Goal: Information Seeking & Learning: Check status

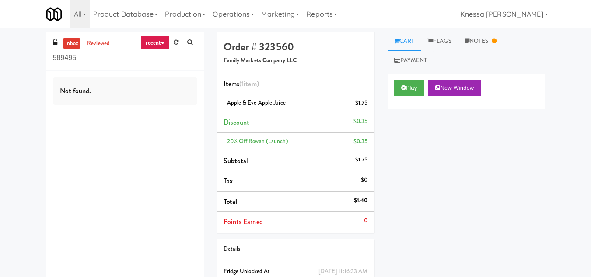
drag, startPoint x: 50, startPoint y: 59, endPoint x: 21, endPoint y: 60, distance: 28.9
click at [21, 60] on div "inbox reviewed recent all unclear take inventory issue suspicious failed recent…" at bounding box center [295, 177] width 591 height 291
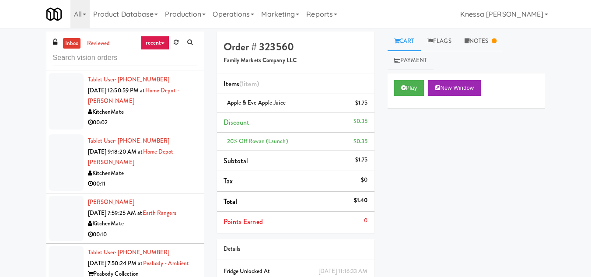
click at [139, 165] on div "Tablet User · (437) 986-7586 Sep 9, 2025 9:18:20 AM at Home Depot - Vaughn DC K…" at bounding box center [142, 163] width 109 height 54
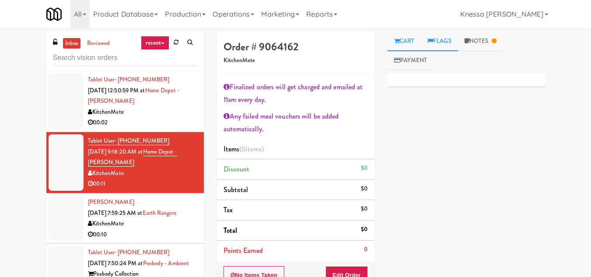
click at [442, 40] on link "Flags" at bounding box center [439, 42] width 37 height 20
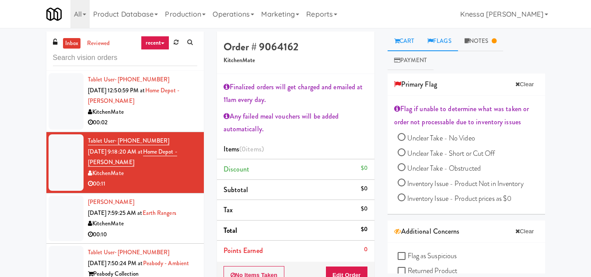
click at [412, 38] on link "Cart" at bounding box center [405, 42] width 34 height 20
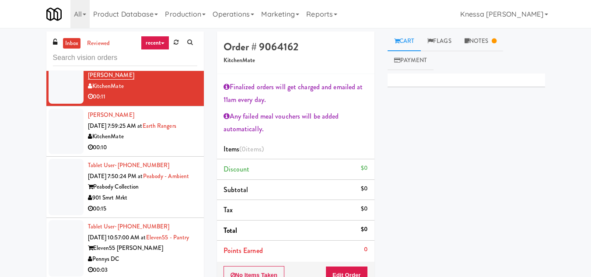
scroll to position [88, 0]
click at [141, 176] on span "[DATE] 7:50:24 PM at" at bounding box center [115, 176] width 55 height 8
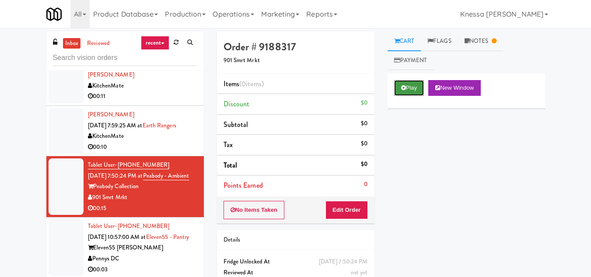
click at [414, 88] on button "Play" at bounding box center [409, 88] width 30 height 16
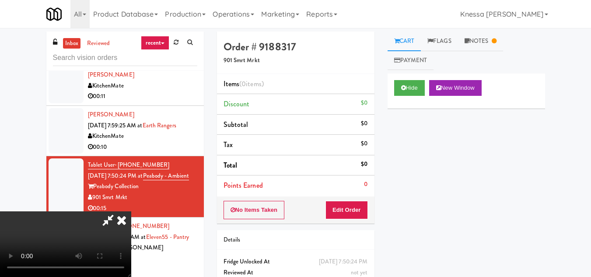
click at [104, 217] on div at bounding box center [65, 244] width 131 height 66
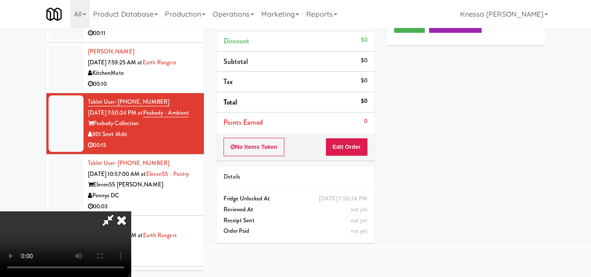
scroll to position [28, 0]
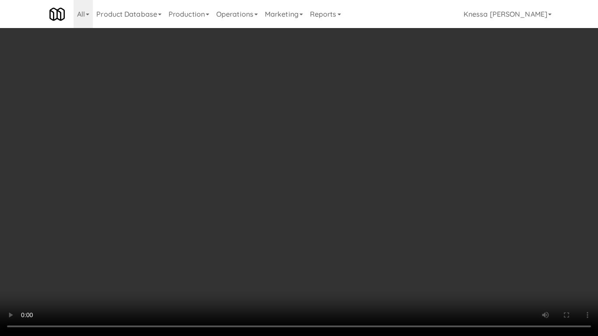
click at [293, 127] on video at bounding box center [299, 168] width 598 height 336
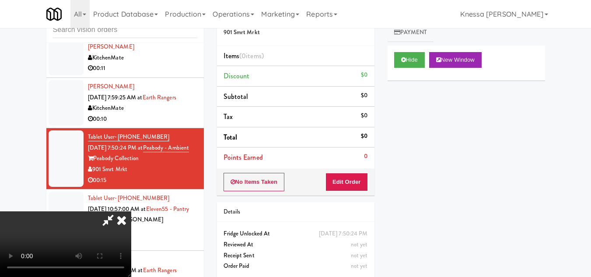
drag, startPoint x: 424, startPoint y: 126, endPoint x: 430, endPoint y: 155, distance: 28.6
click at [429, 154] on div "Hide New Window Primary Flag Clear Flag if unable to determine what was taken o…" at bounding box center [467, 210] width 158 height 328
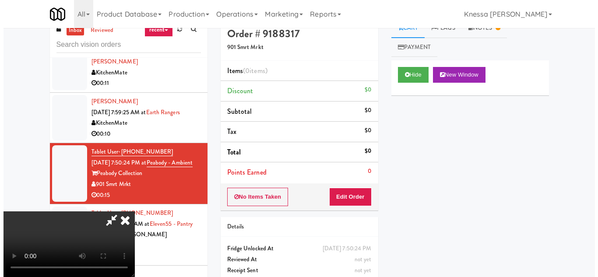
scroll to position [0, 0]
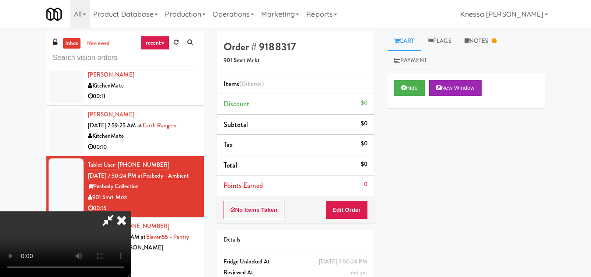
drag, startPoint x: 348, startPoint y: 87, endPoint x: 353, endPoint y: 105, distance: 19.0
click at [131, 211] on icon at bounding box center [121, 220] width 19 height 18
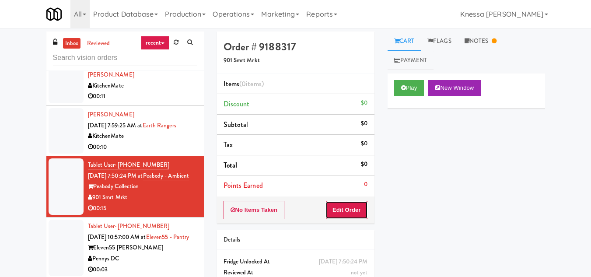
click at [343, 210] on button "Edit Order" at bounding box center [347, 210] width 42 height 18
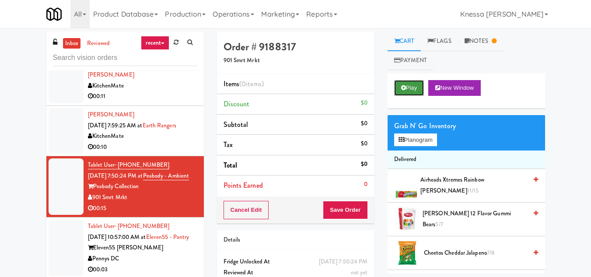
click at [414, 86] on button "Play" at bounding box center [409, 88] width 30 height 16
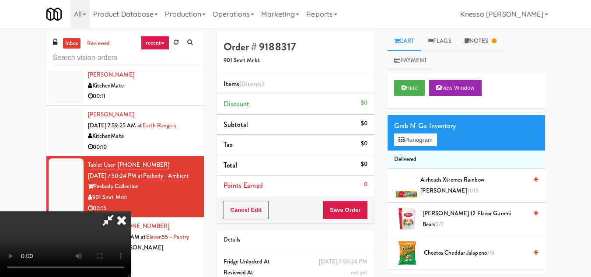
click at [108, 219] on icon at bounding box center [108, 220] width 20 height 18
click at [118, 211] on icon at bounding box center [108, 220] width 20 height 18
click at [131, 211] on video at bounding box center [65, 244] width 131 height 66
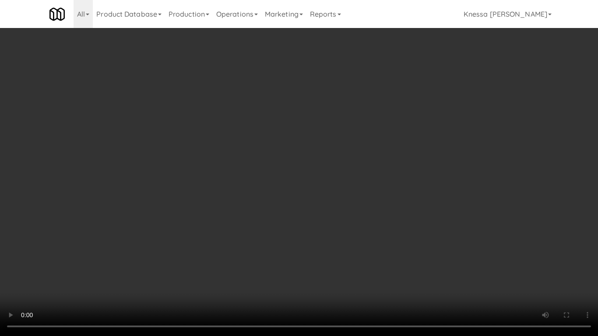
click at [115, 251] on video at bounding box center [299, 168] width 598 height 336
click at [298, 145] on video at bounding box center [299, 168] width 598 height 336
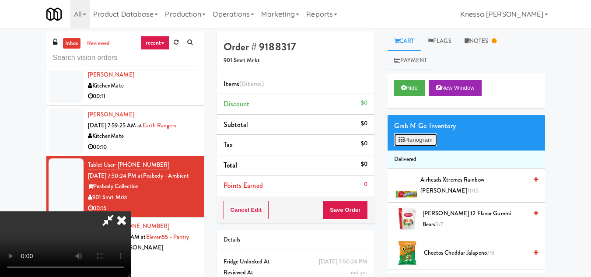
click at [422, 140] on button "Planogram" at bounding box center [415, 139] width 43 height 13
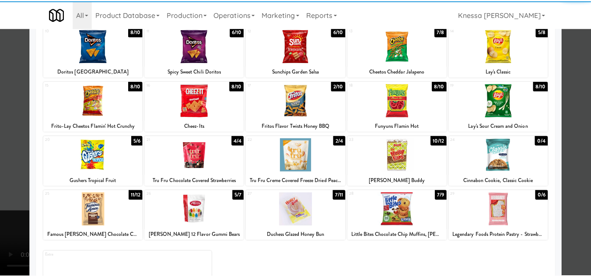
scroll to position [153, 0]
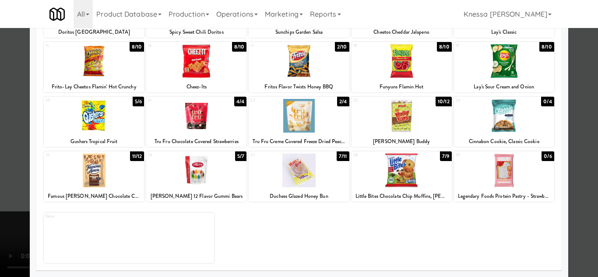
click at [587, 89] on div at bounding box center [299, 138] width 598 height 277
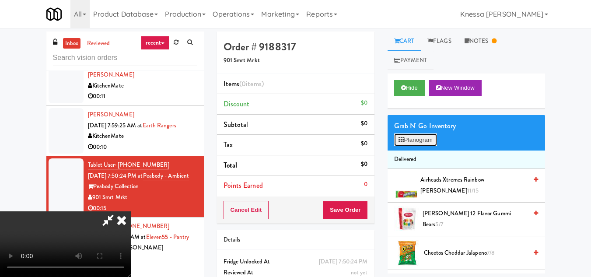
click at [408, 141] on button "Planogram" at bounding box center [415, 139] width 43 height 13
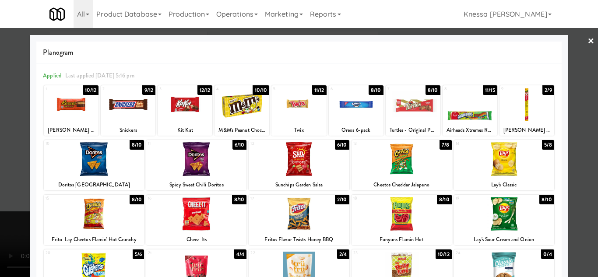
click at [587, 39] on link "×" at bounding box center [590, 41] width 7 height 27
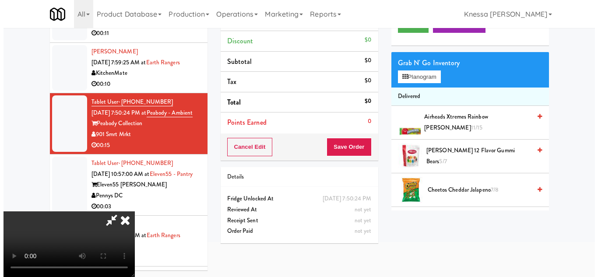
scroll to position [28, 0]
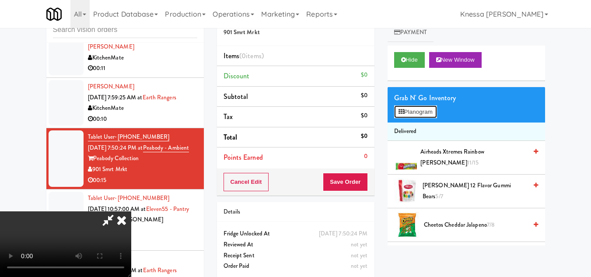
click at [418, 113] on button "Planogram" at bounding box center [415, 111] width 43 height 13
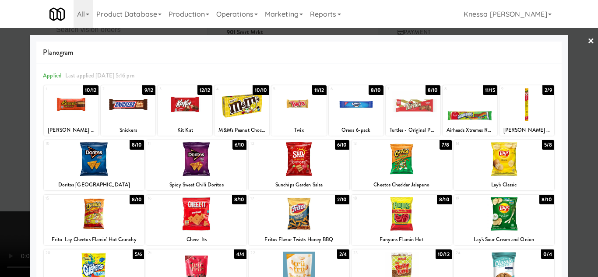
click at [580, 41] on div at bounding box center [299, 138] width 598 height 277
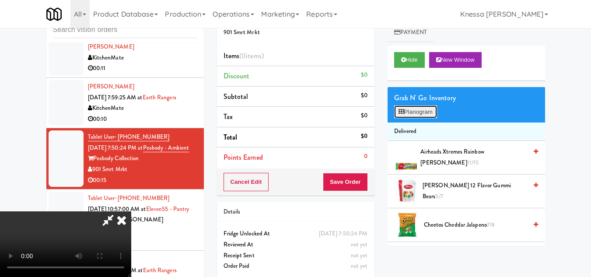
click at [418, 109] on button "Planogram" at bounding box center [415, 111] width 43 height 13
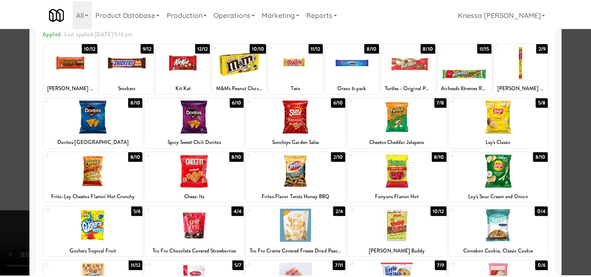
scroll to position [88, 0]
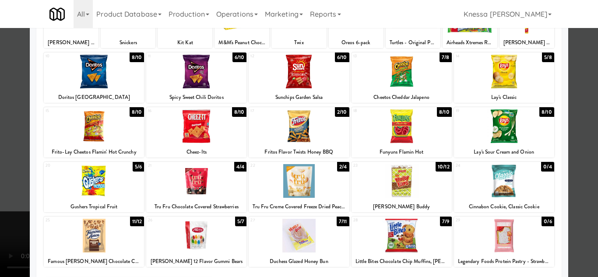
click at [576, 84] on div at bounding box center [299, 138] width 598 height 277
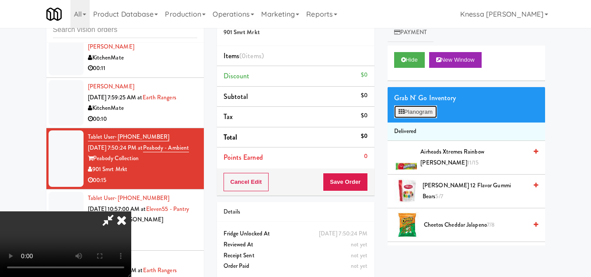
click at [416, 112] on button "Planogram" at bounding box center [415, 111] width 43 height 13
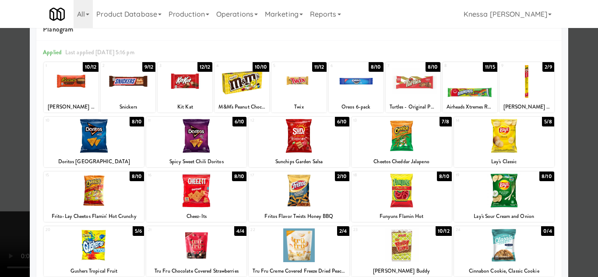
scroll to position [44, 0]
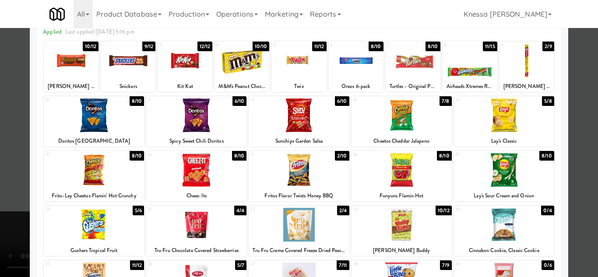
click at [571, 117] on div at bounding box center [299, 138] width 598 height 277
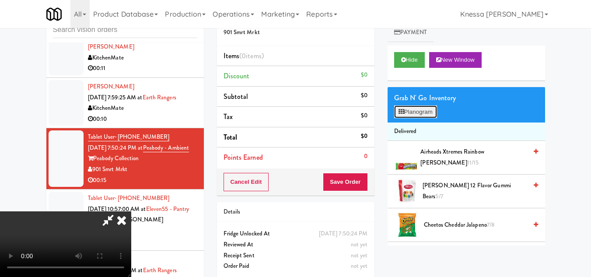
click at [410, 114] on button "Planogram" at bounding box center [415, 111] width 43 height 13
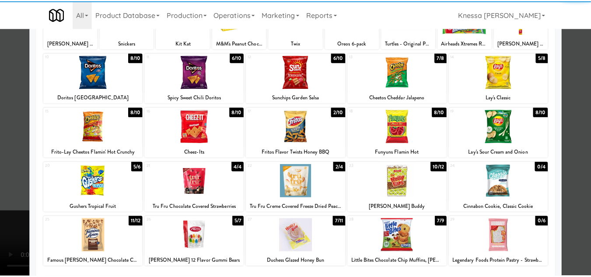
scroll to position [88, 0]
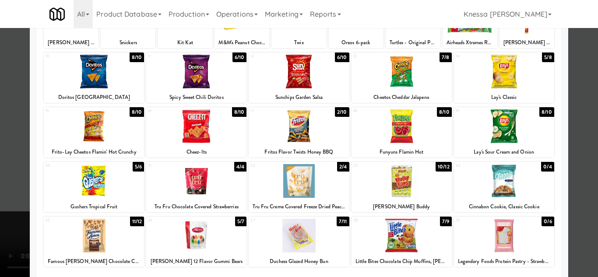
click at [580, 112] on div at bounding box center [299, 138] width 598 height 277
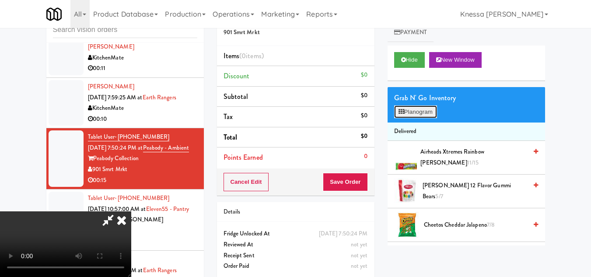
click at [421, 105] on button "Planogram" at bounding box center [415, 111] width 43 height 13
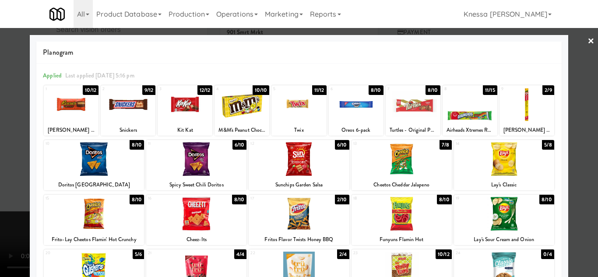
click at [587, 43] on link "×" at bounding box center [590, 41] width 7 height 27
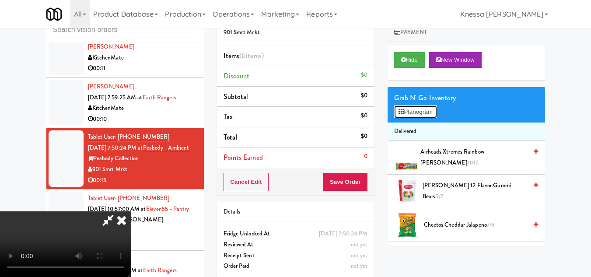
click at [422, 112] on button "Planogram" at bounding box center [415, 111] width 43 height 13
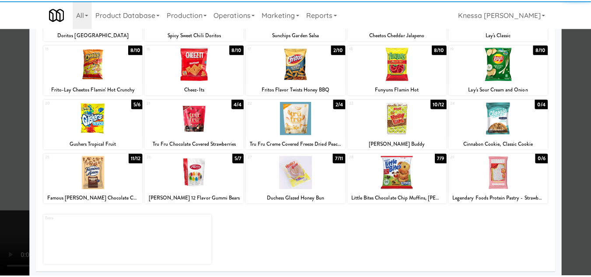
scroll to position [153, 0]
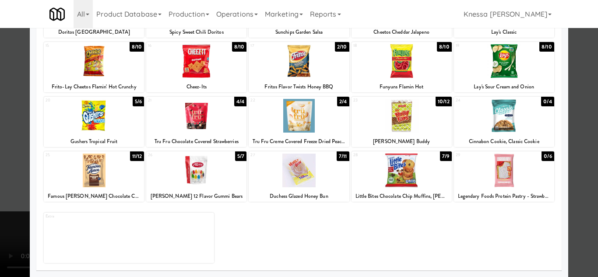
click at [586, 77] on div at bounding box center [299, 138] width 598 height 277
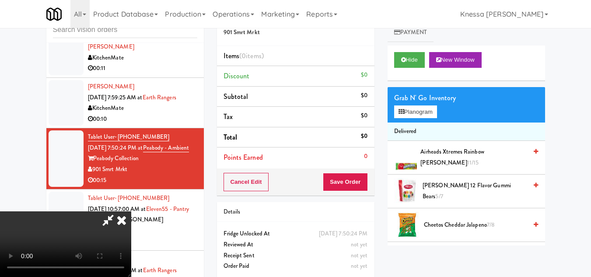
click at [131, 211] on icon at bounding box center [121, 220] width 19 height 18
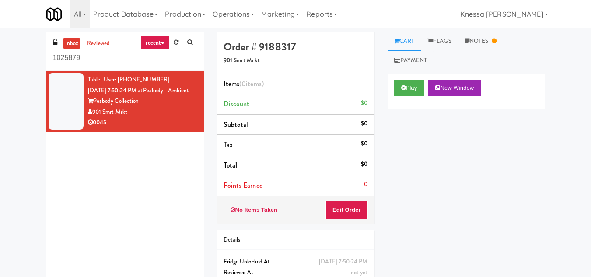
drag, startPoint x: 93, startPoint y: 57, endPoint x: 29, endPoint y: 60, distance: 64.0
click at [29, 60] on div "inbox reviewed recent all unclear take inventory issue suspicious failed recent…" at bounding box center [295, 172] width 591 height 281
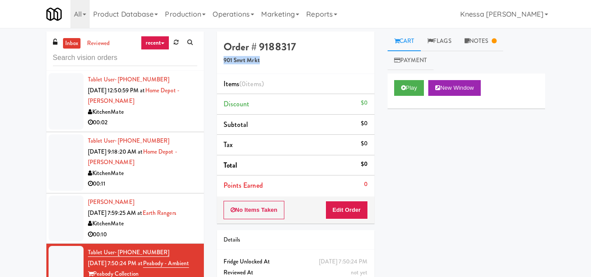
drag, startPoint x: 267, startPoint y: 60, endPoint x: 220, endPoint y: 63, distance: 46.5
click at [220, 63] on div "Order # 9188317 901 Smrt Mrkt" at bounding box center [296, 53] width 158 height 42
click at [256, 59] on h5 "901 Smrt Mrkt" at bounding box center [296, 60] width 144 height 7
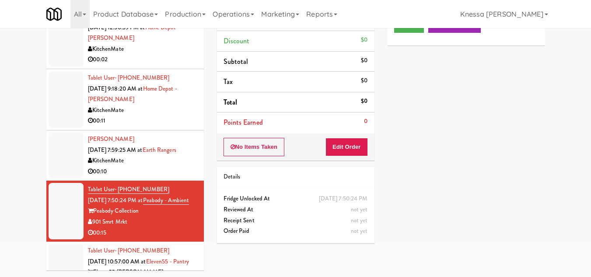
scroll to position [306, 0]
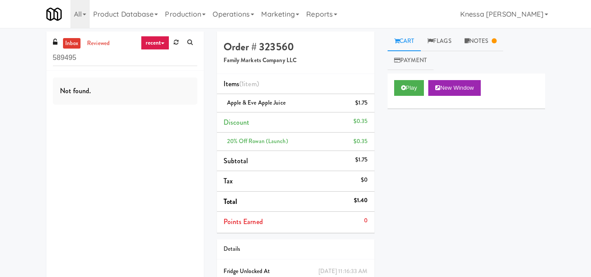
drag, startPoint x: 95, startPoint y: 60, endPoint x: 34, endPoint y: 61, distance: 61.7
click at [34, 61] on div "inbox reviewed recent all unclear take inventory issue suspicious failed recent…" at bounding box center [295, 177] width 591 height 291
drag, startPoint x: 94, startPoint y: 58, endPoint x: 35, endPoint y: 60, distance: 58.7
click at [35, 60] on div "inbox reviewed recent all unclear take inventory issue suspicious failed recent…" at bounding box center [295, 177] width 591 height 291
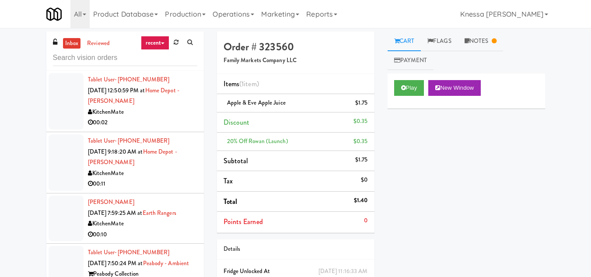
drag, startPoint x: 27, startPoint y: 54, endPoint x: 28, endPoint y: 41, distance: 13.2
click at [27, 54] on div "inbox reviewed recent all unclear take inventory issue suspicious failed recent…" at bounding box center [295, 186] width 591 height 309
drag, startPoint x: 79, startPoint y: 15, endPoint x: 81, endPoint y: 20, distance: 5.1
click at [79, 15] on link "All" at bounding box center [79, 14] width 19 height 28
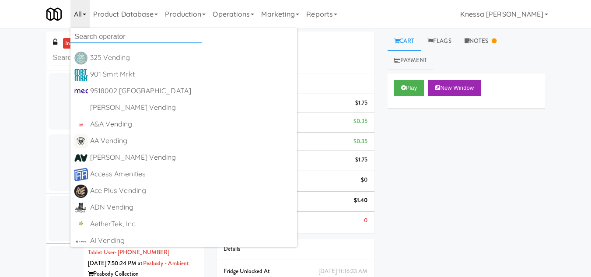
click at [103, 38] on input "text" at bounding box center [135, 36] width 131 height 13
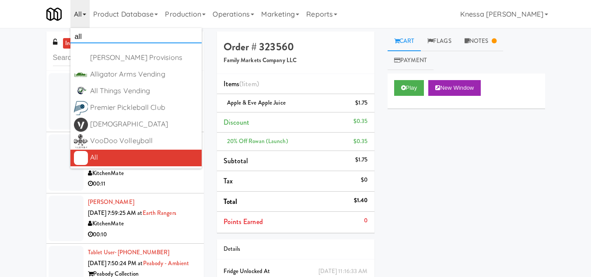
type input "all"
click at [117, 159] on div "All" at bounding box center [144, 157] width 108 height 13
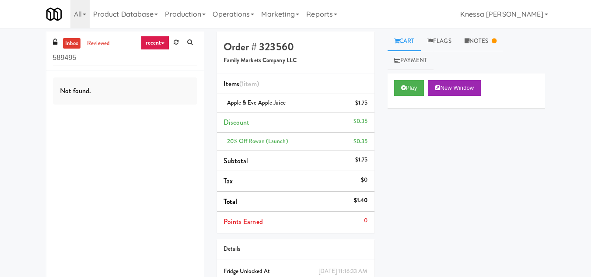
click at [158, 46] on link "recent" at bounding box center [155, 43] width 29 height 14
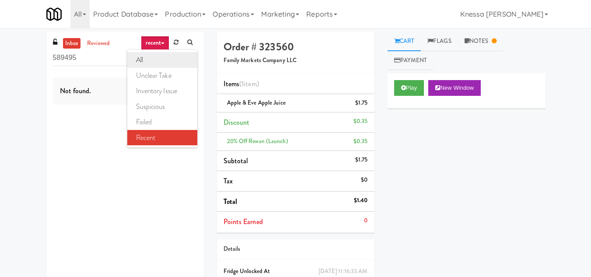
click at [158, 63] on link "all" at bounding box center [162, 60] width 70 height 16
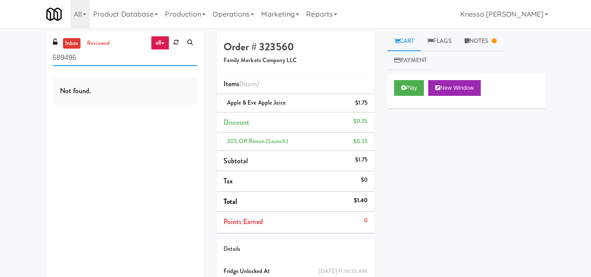
drag, startPoint x: 93, startPoint y: 56, endPoint x: 8, endPoint y: 57, distance: 84.9
click at [8, 57] on div "inbox reviewed all all unclear take inventory issue suspicious failed recent 58…" at bounding box center [295, 177] width 591 height 291
drag, startPoint x: 80, startPoint y: 62, endPoint x: 29, endPoint y: 64, distance: 51.3
click at [29, 64] on div "inbox reviewed recent all unclear take inventory issue suspicious failed recent…" at bounding box center [295, 177] width 591 height 291
click at [151, 42] on link "recent" at bounding box center [155, 43] width 29 height 14
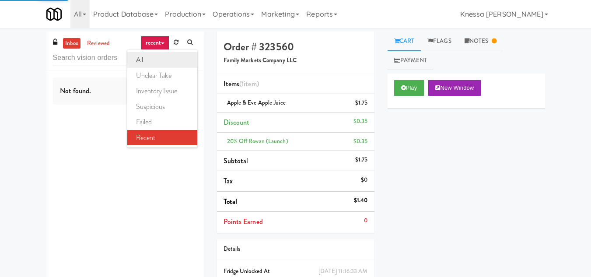
click at [162, 63] on link "all" at bounding box center [162, 60] width 70 height 16
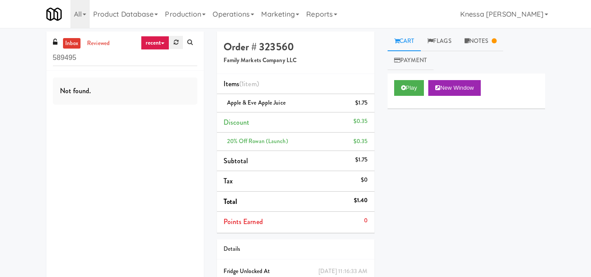
click at [172, 42] on link at bounding box center [176, 42] width 14 height 13
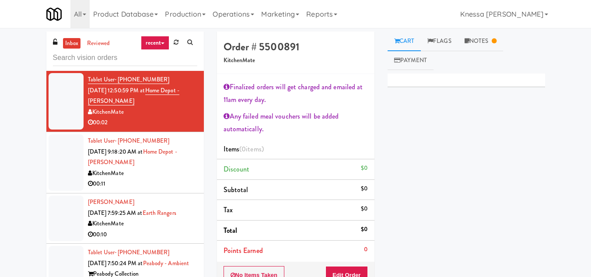
click at [157, 34] on div "inbox reviewed recent all unclear take inventory issue suspicious failed recent" at bounding box center [125, 51] width 158 height 39
click at [151, 49] on link "recent" at bounding box center [155, 43] width 29 height 14
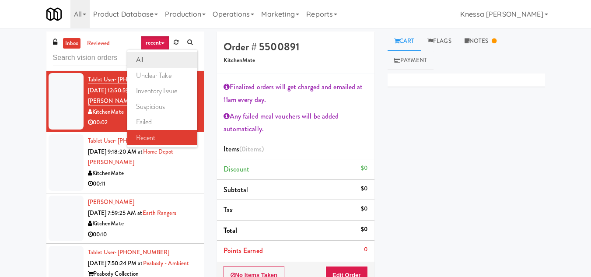
click at [148, 58] on link "all" at bounding box center [162, 60] width 70 height 16
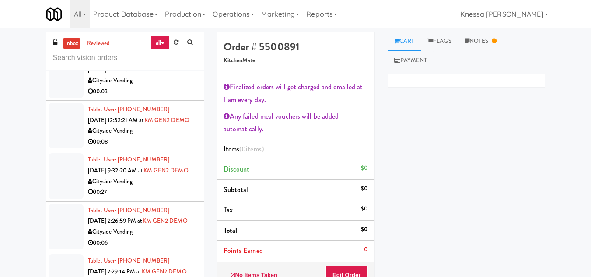
scroll to position [175, 0]
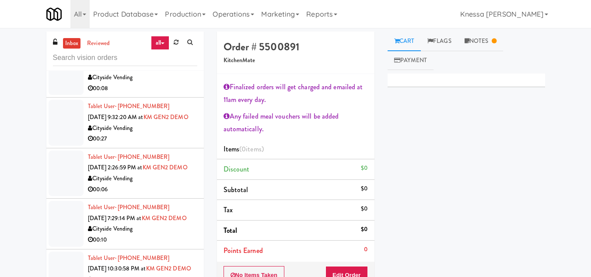
click at [137, 134] on div "Cityside Vending" at bounding box center [142, 128] width 109 height 11
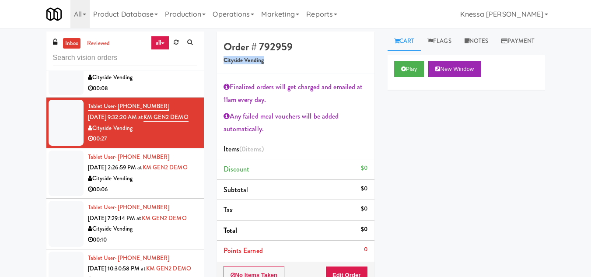
copy h5 "Cityside Vending"
drag, startPoint x: 270, startPoint y: 65, endPoint x: 215, endPoint y: 63, distance: 54.8
click at [215, 63] on div "Order # 792959 Cityside Vending Finalized orders will get charged and emailed a…" at bounding box center [296, 205] width 171 height 347
click at [288, 68] on div "Order # 792959 Cityside Vending" at bounding box center [296, 53] width 158 height 42
